Goal: Information Seeking & Learning: Learn about a topic

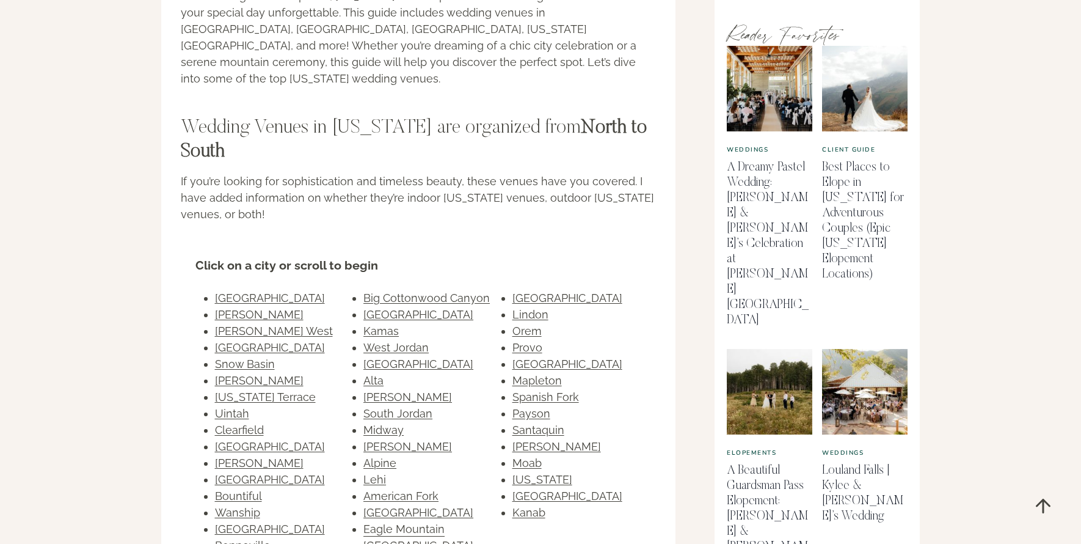
scroll to position [641, 0]
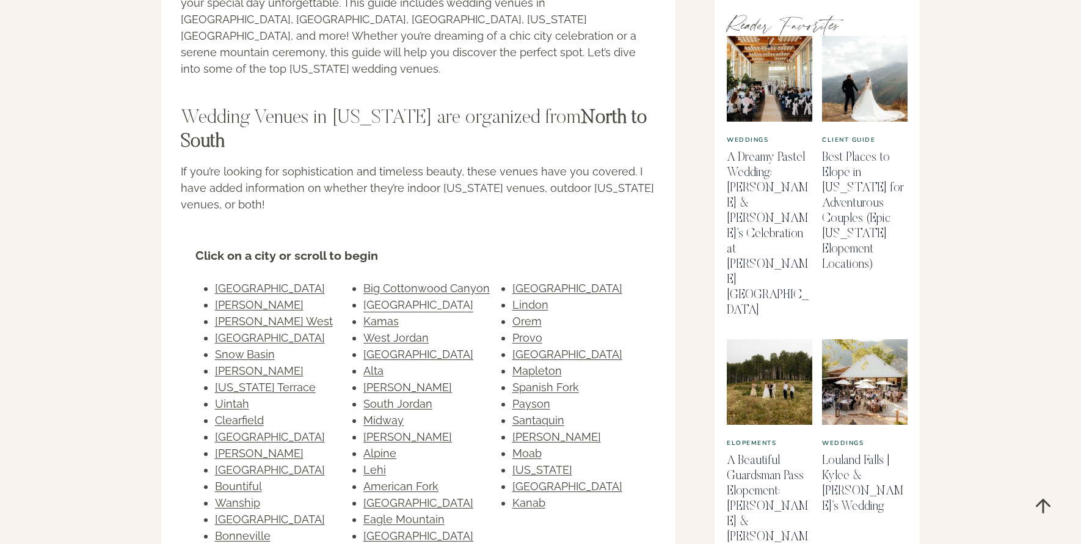
click at [379, 298] on link "Park City" at bounding box center [419, 304] width 110 height 13
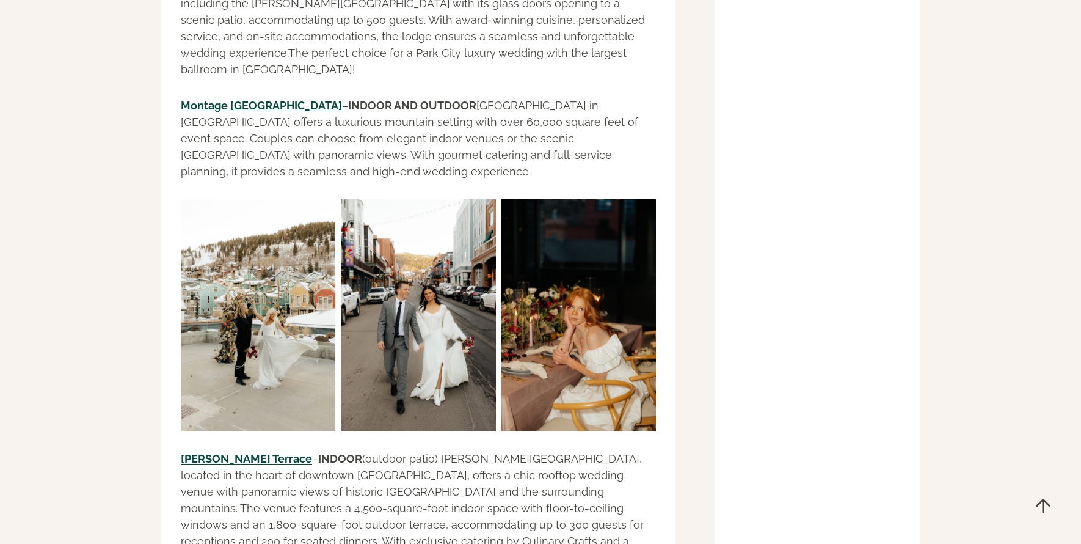
scroll to position [15857, 0]
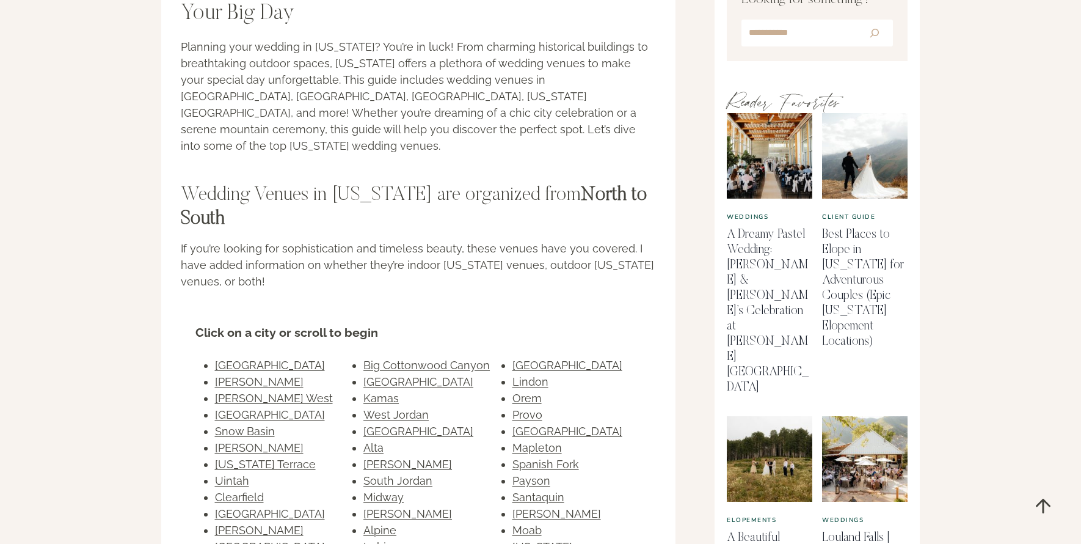
scroll to position [565, 0]
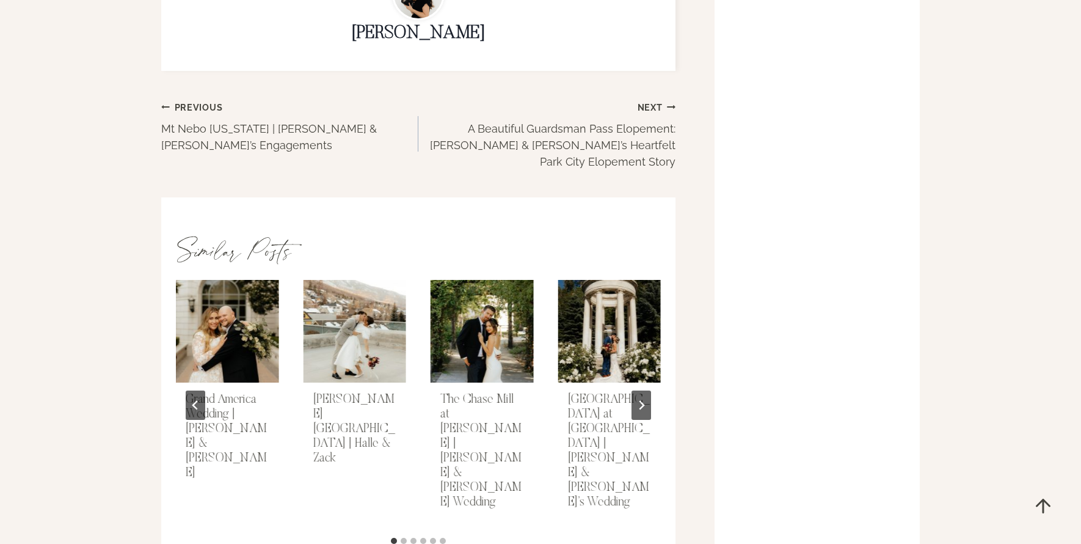
scroll to position [3361, 0]
click at [363, 398] on link "Kimball Terrace Park City | Halle & Zack" at bounding box center [354, 428] width 82 height 71
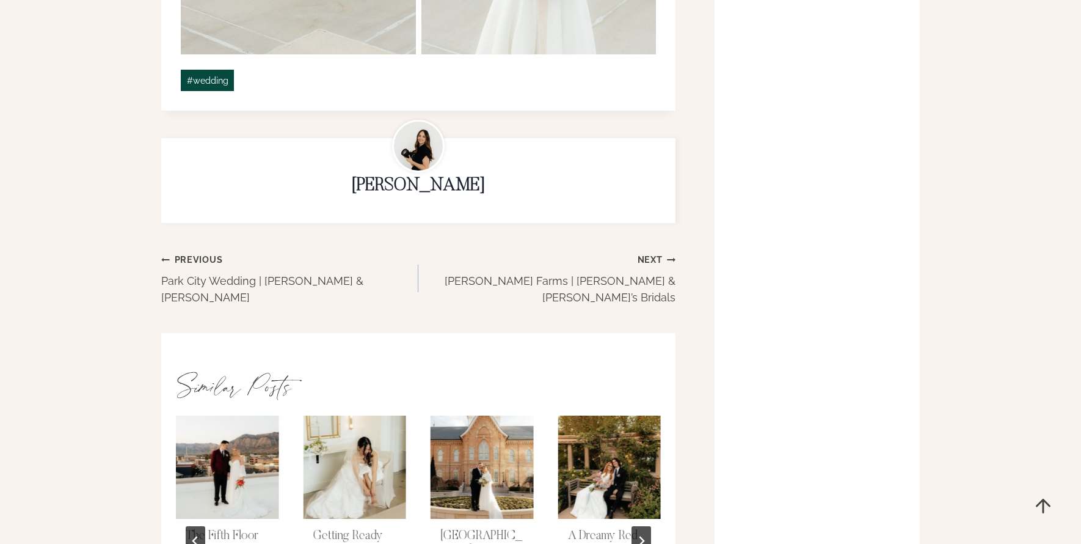
scroll to position [5269, 0]
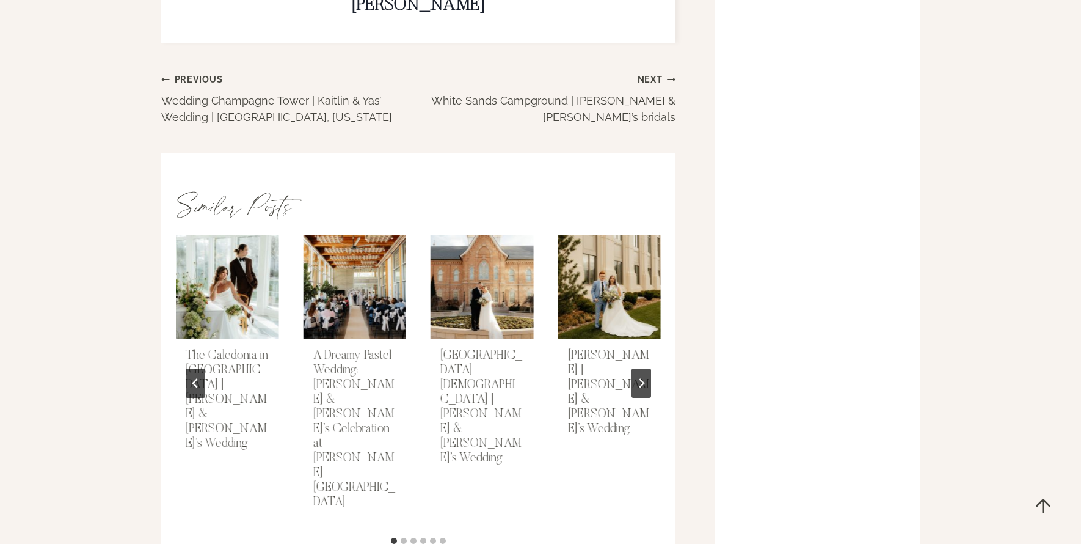
scroll to position [3794, 0]
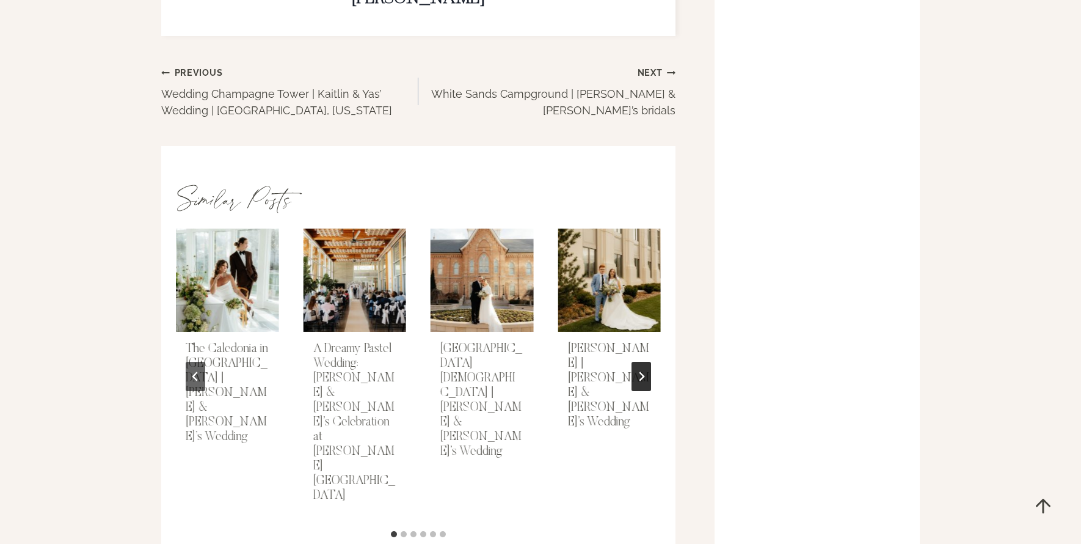
click at [638, 362] on button "Next" at bounding box center [642, 376] width 20 height 29
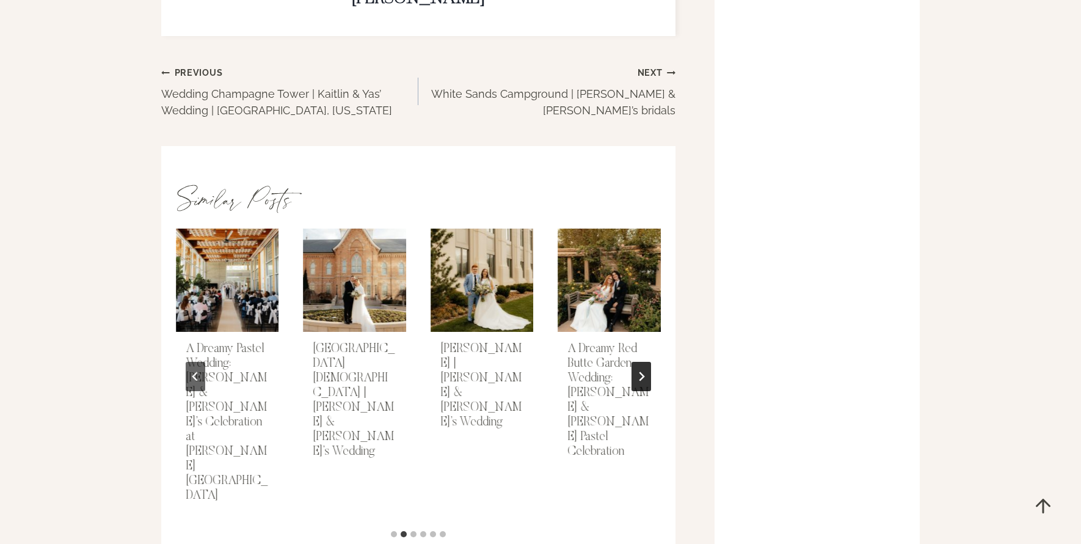
click at [638, 362] on button "Next" at bounding box center [642, 376] width 20 height 29
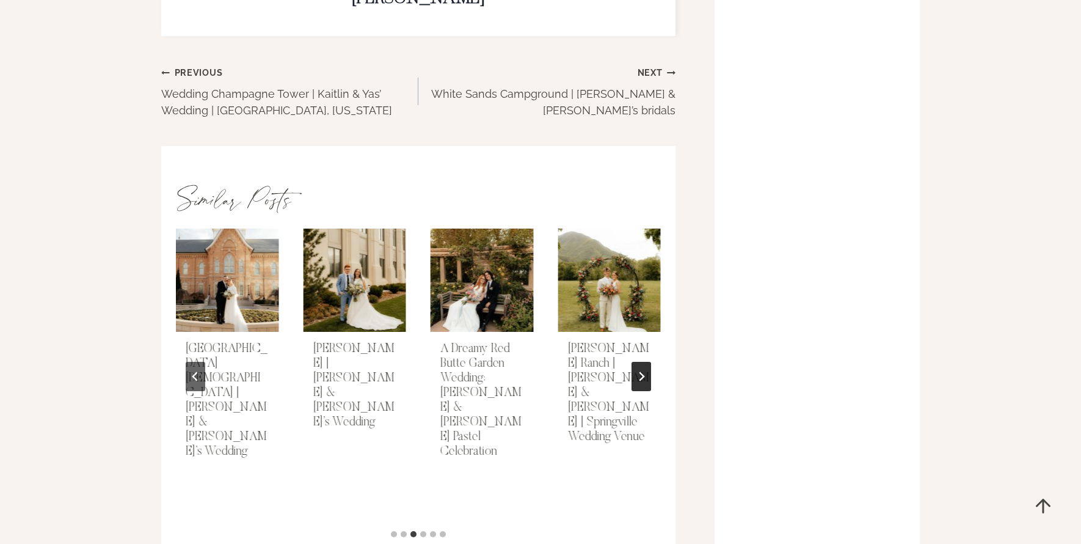
click at [638, 362] on button "Next" at bounding box center [642, 376] width 20 height 29
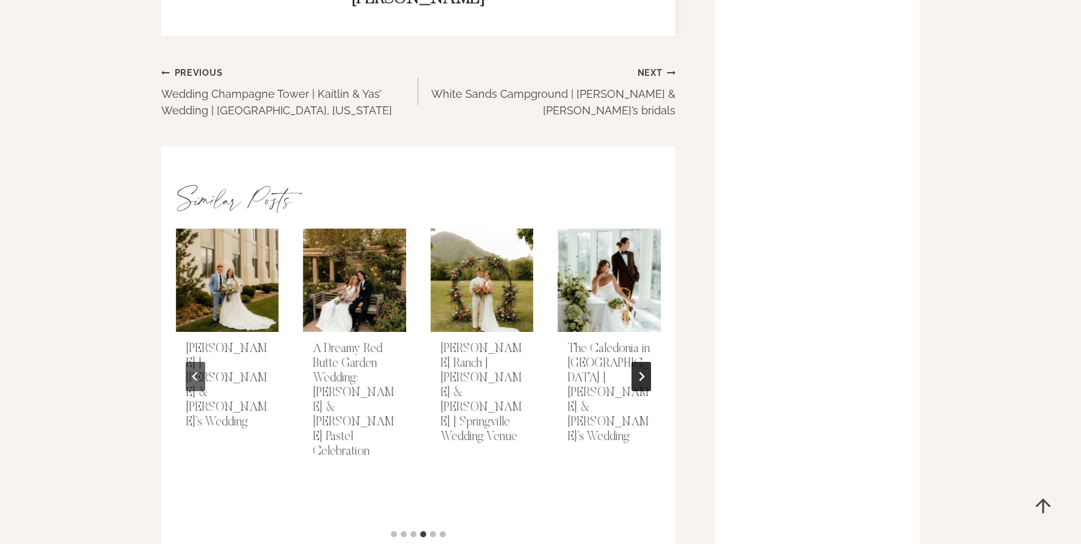
click at [638, 371] on icon "Next" at bounding box center [642, 376] width 10 height 10
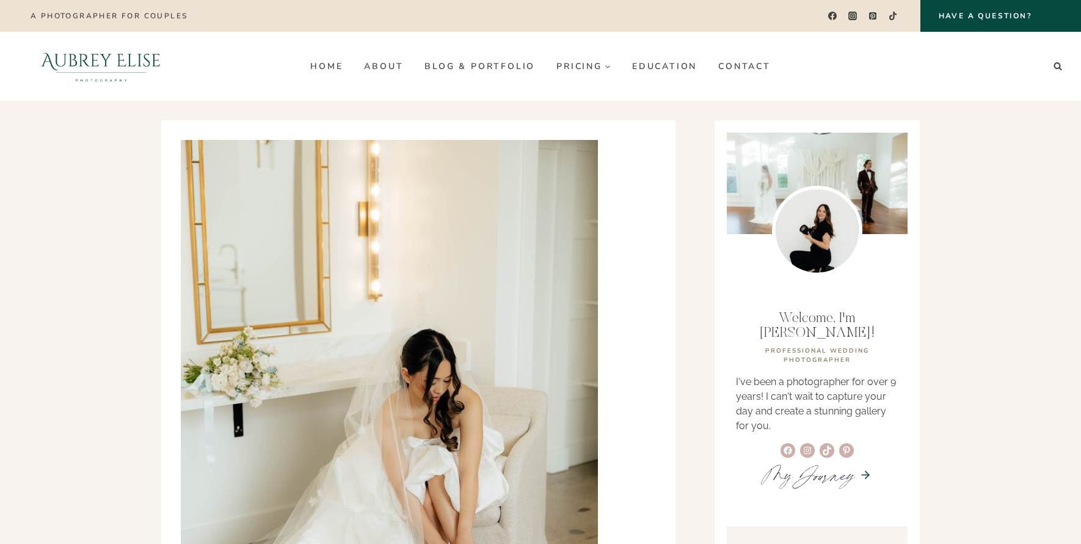
scroll to position [0, 0]
click at [337, 64] on link "Home" at bounding box center [327, 66] width 54 height 20
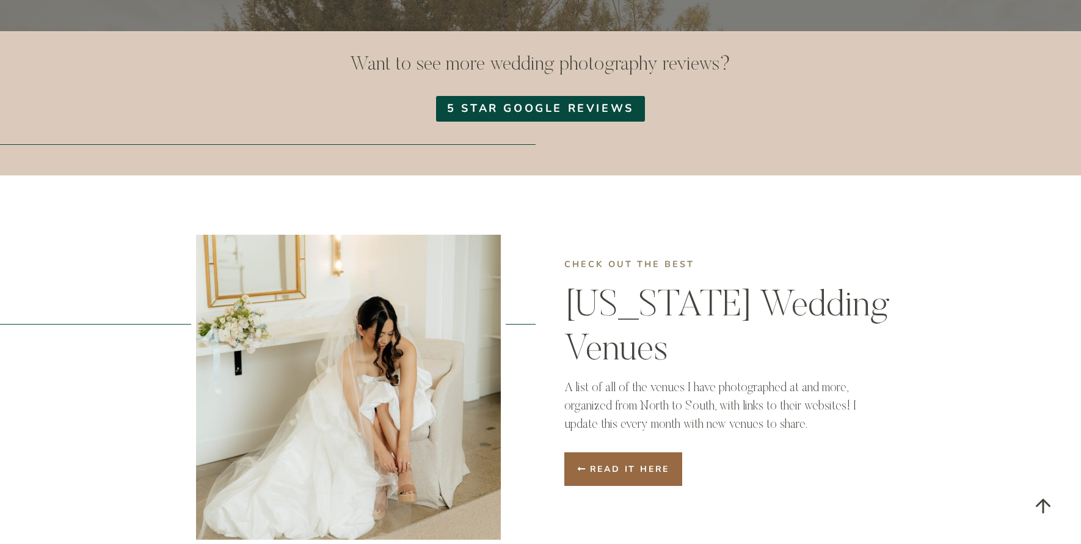
scroll to position [2768, 0]
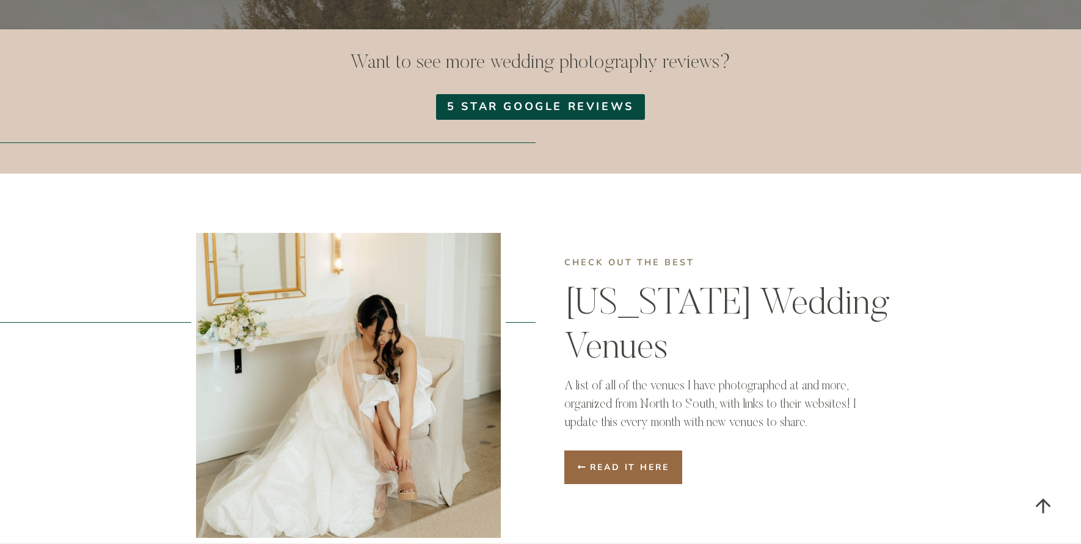
click at [638, 461] on span "Read it here" at bounding box center [630, 467] width 80 height 13
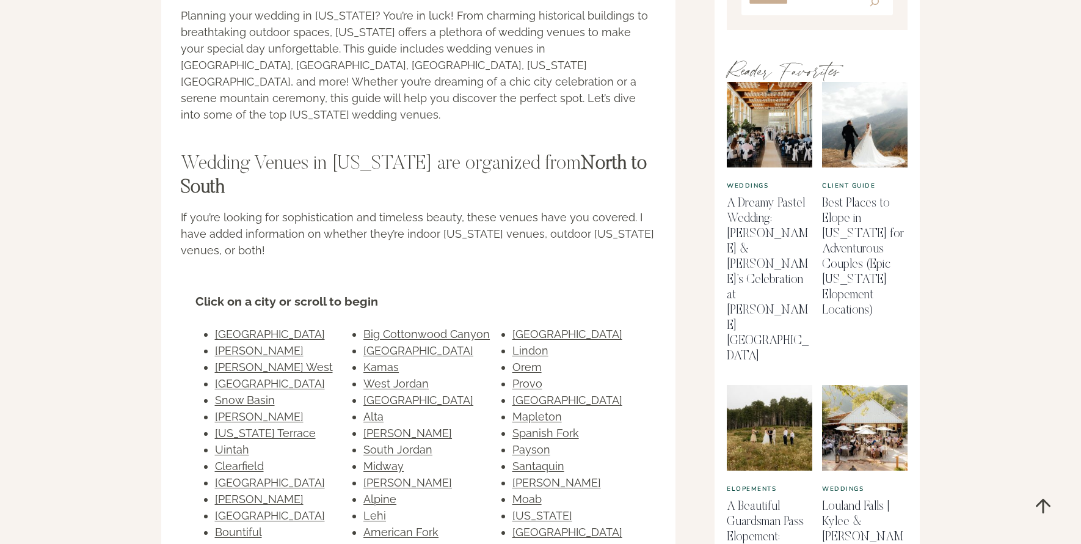
scroll to position [597, 0]
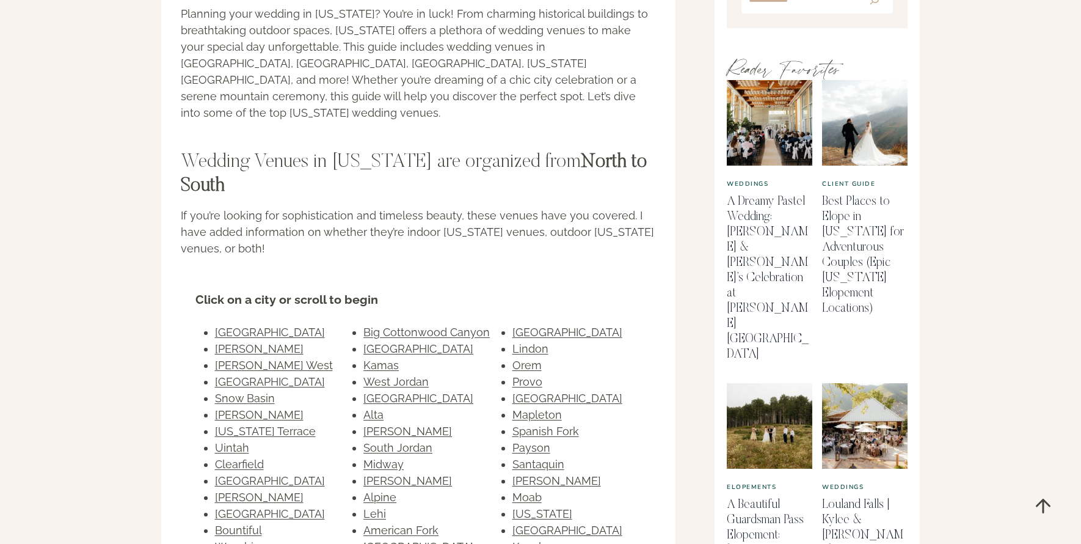
click at [233, 540] on link "Wanship" at bounding box center [237, 546] width 45 height 13
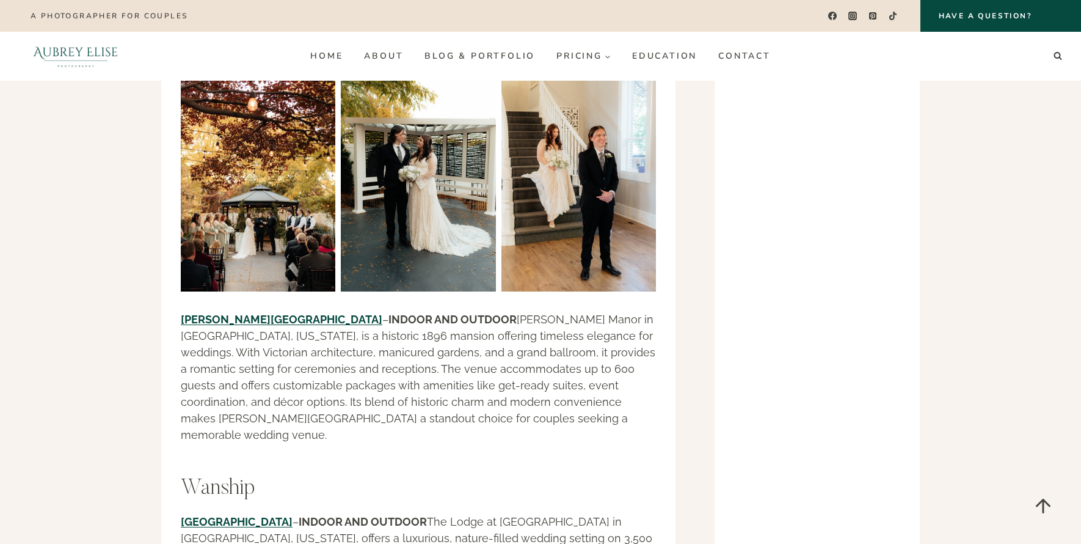
scroll to position [9334, 0]
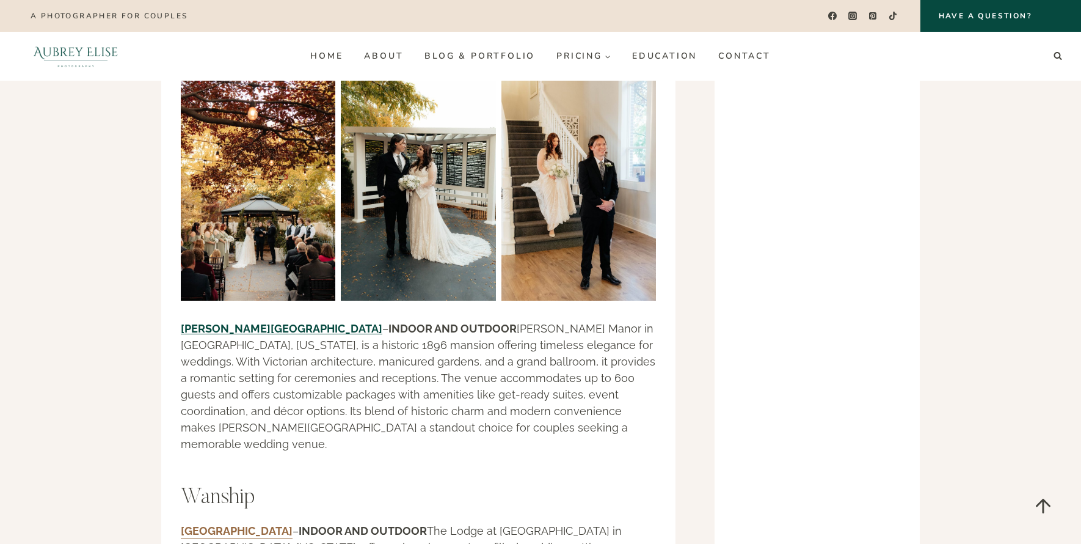
click at [222, 524] on link "Blue Sky Ranch" at bounding box center [237, 530] width 112 height 13
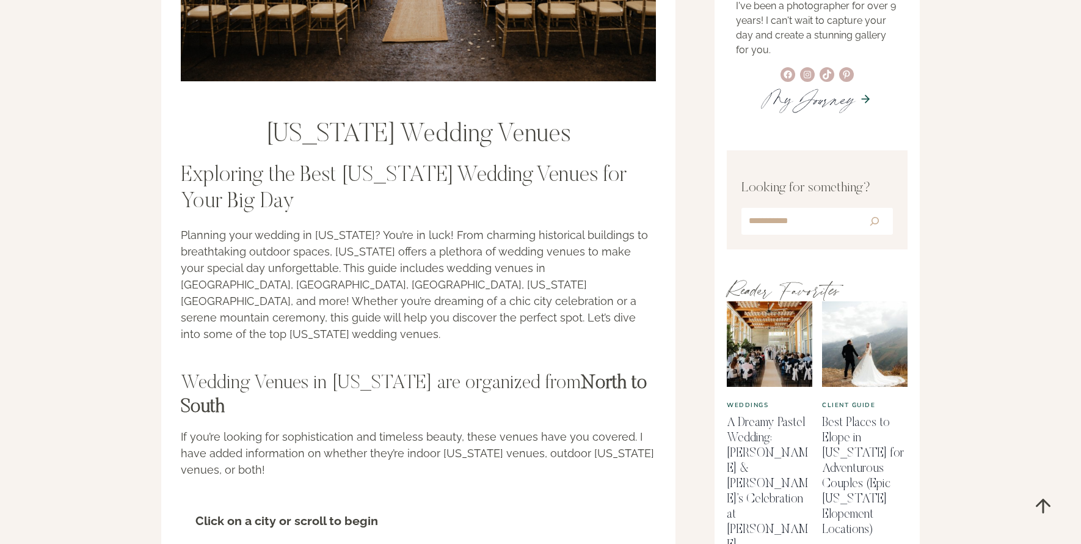
scroll to position [378, 0]
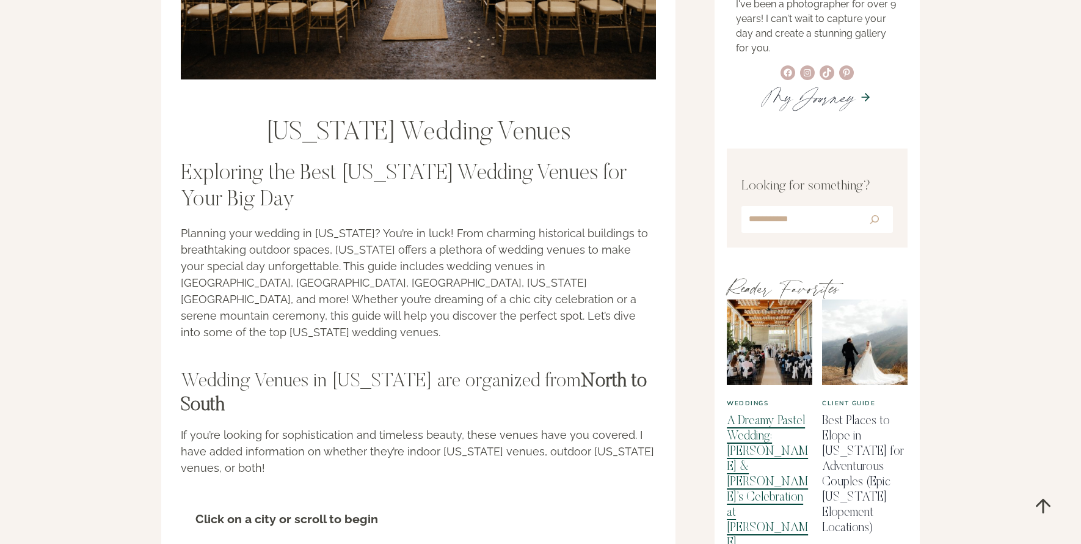
click at [762, 467] on link "A Dreamy Pastel Wedding: [PERSON_NAME] & [PERSON_NAME]’s Celebration at [PERSON…" at bounding box center [768, 497] width 82 height 165
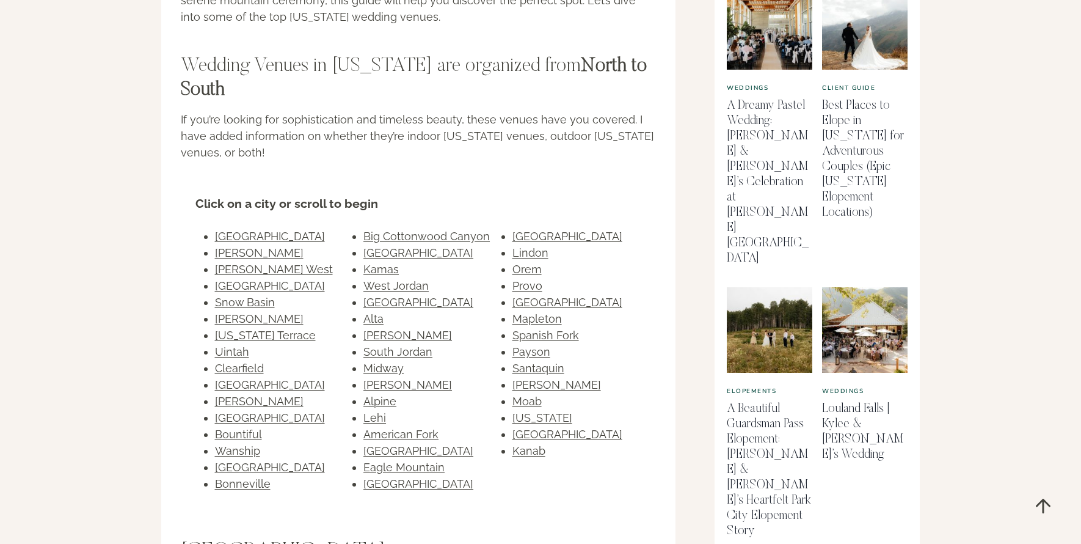
scroll to position [693, 0]
click at [241, 477] on link "Bonneville" at bounding box center [243, 483] width 56 height 13
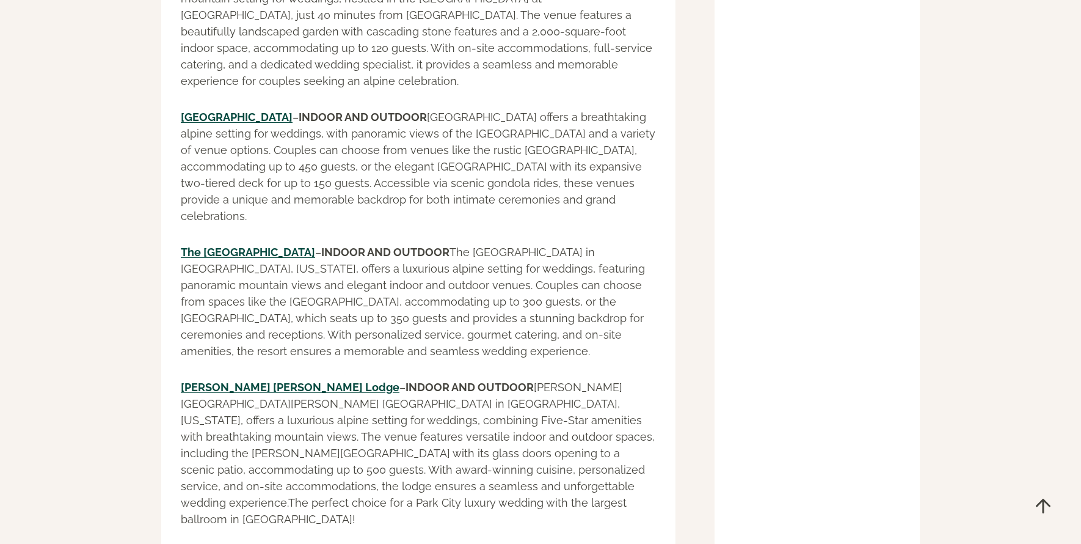
scroll to position [15401, 0]
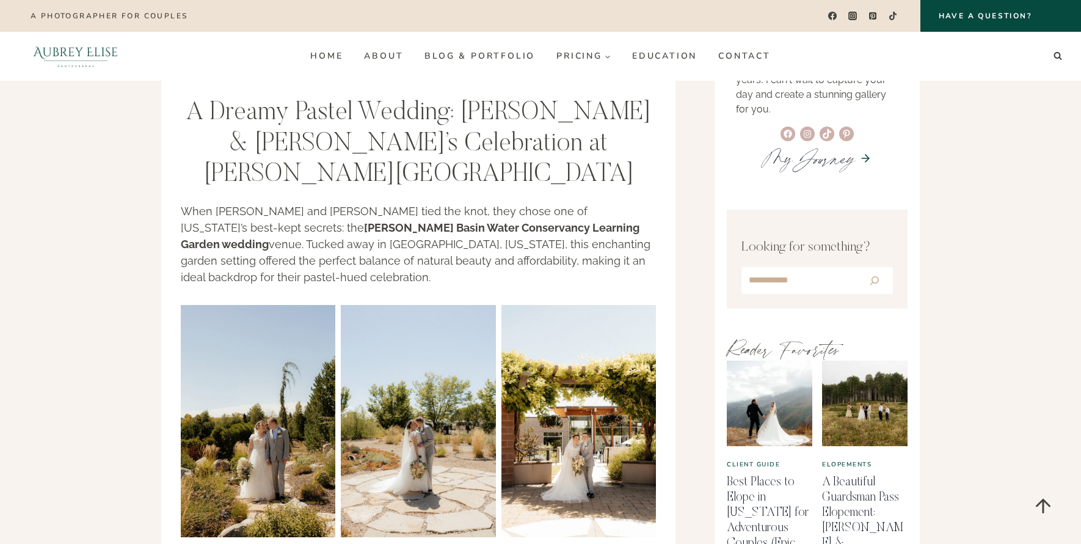
scroll to position [310, 0]
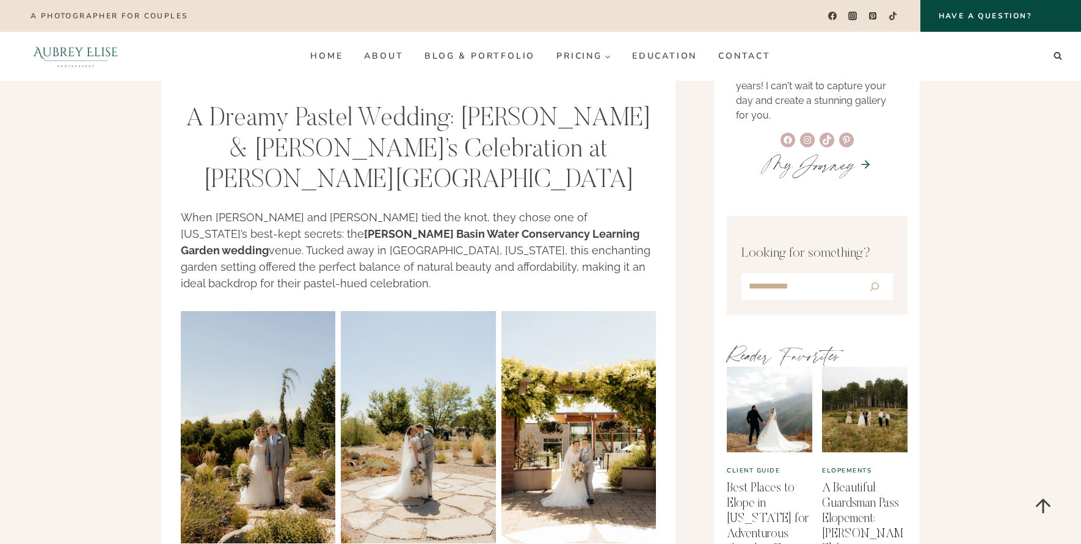
click at [584, 452] on img at bounding box center [579, 427] width 155 height 232
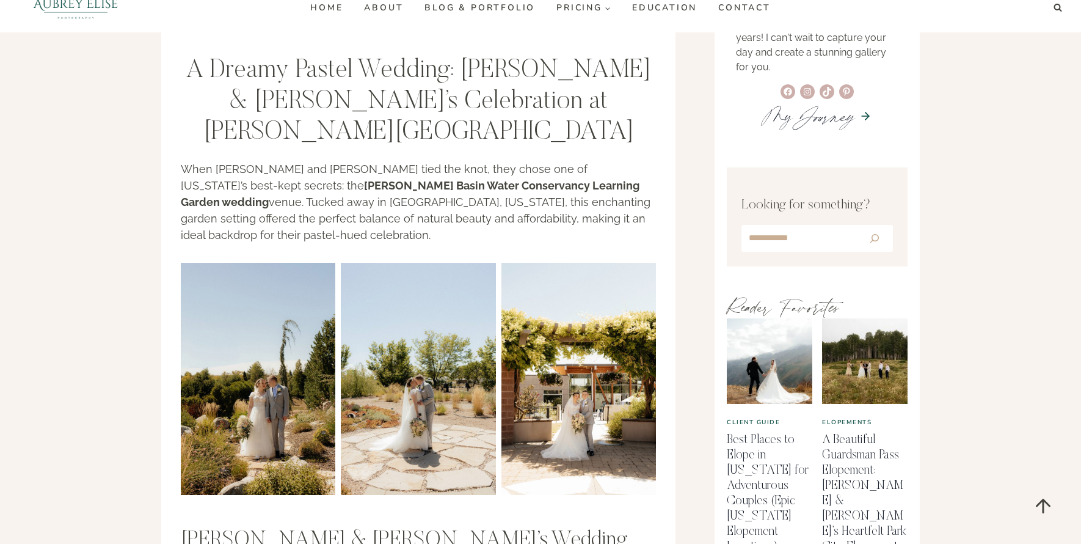
scroll to position [359, 0]
click at [840, 442] on link "A Beautiful Guardsman Pass Elopement: [PERSON_NAME] & [PERSON_NAME]’s Heartfelt…" at bounding box center [864, 501] width 84 height 134
